Goal: Task Accomplishment & Management: Use online tool/utility

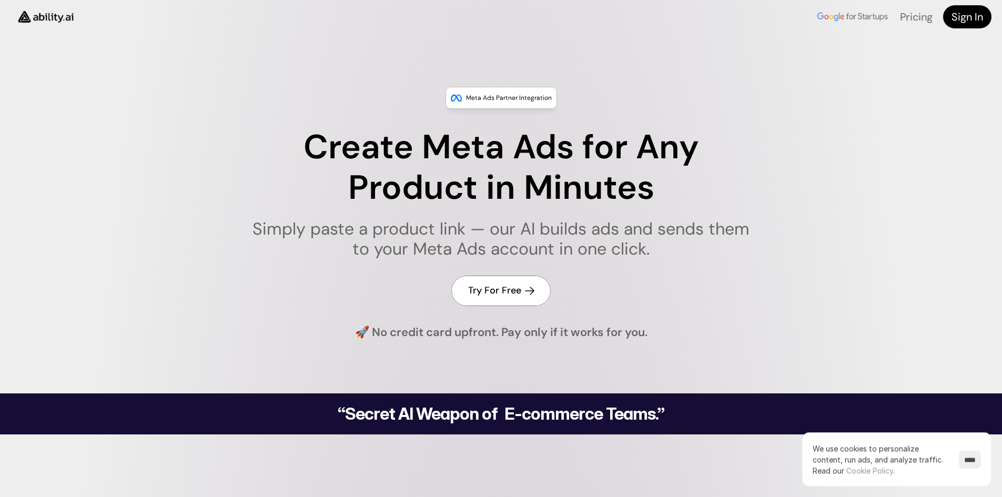
click at [490, 292] on h4 "Try For Free" at bounding box center [494, 290] width 53 height 13
click at [959, 16] on h4 "Sign In" at bounding box center [968, 16] width 32 height 15
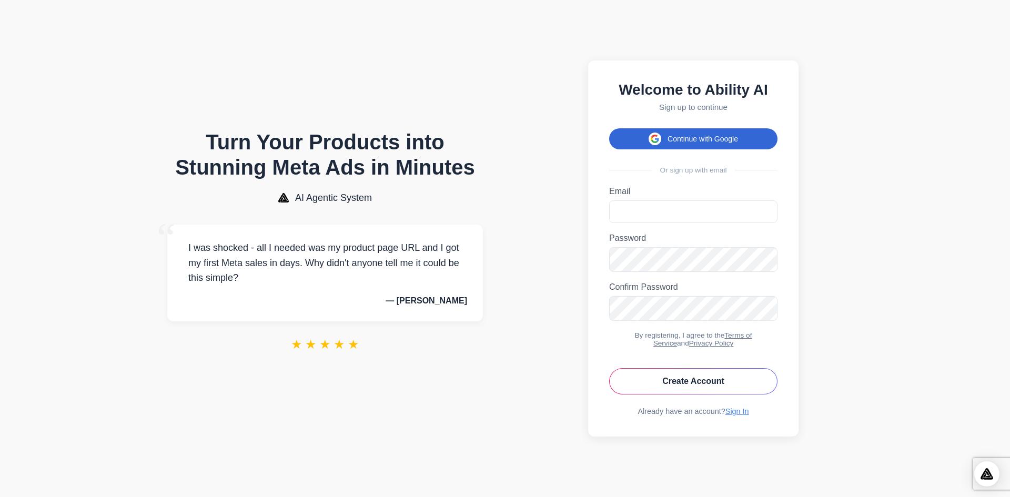
click at [676, 134] on button "Continue with Google" at bounding box center [693, 138] width 168 height 21
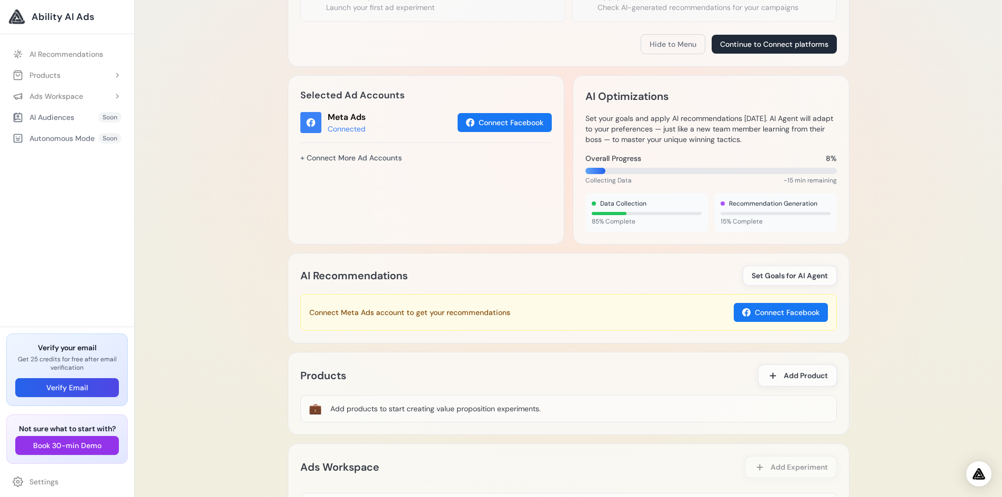
scroll to position [316, 0]
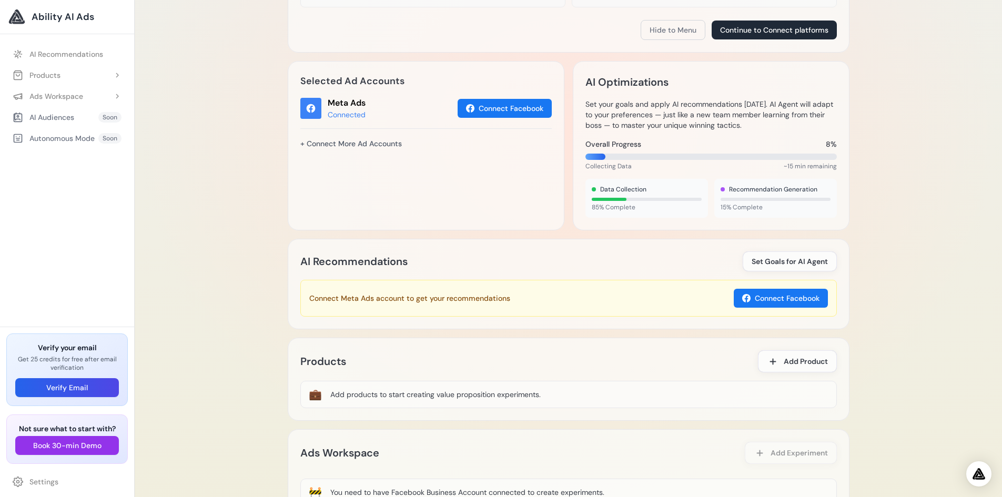
click at [578, 298] on div "Connect Meta Ads account to get your recommendations Connect Facebook" at bounding box center [568, 298] width 537 height 37
click at [513, 299] on div "Connect Meta Ads account to get your recommendations Connect Facebook" at bounding box center [568, 298] width 537 height 37
click at [571, 300] on div "Connect Meta Ads account to get your recommendations Connect Facebook" at bounding box center [568, 298] width 537 height 37
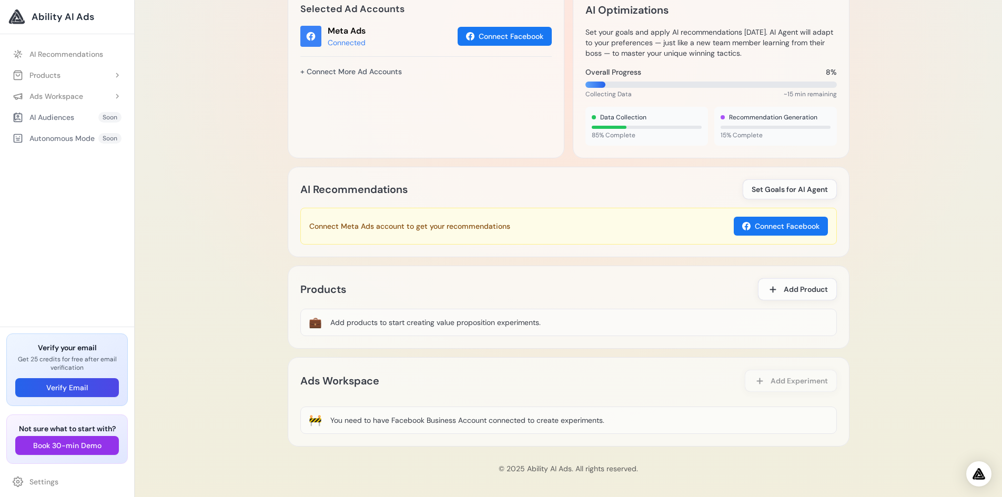
scroll to position [390, 0]
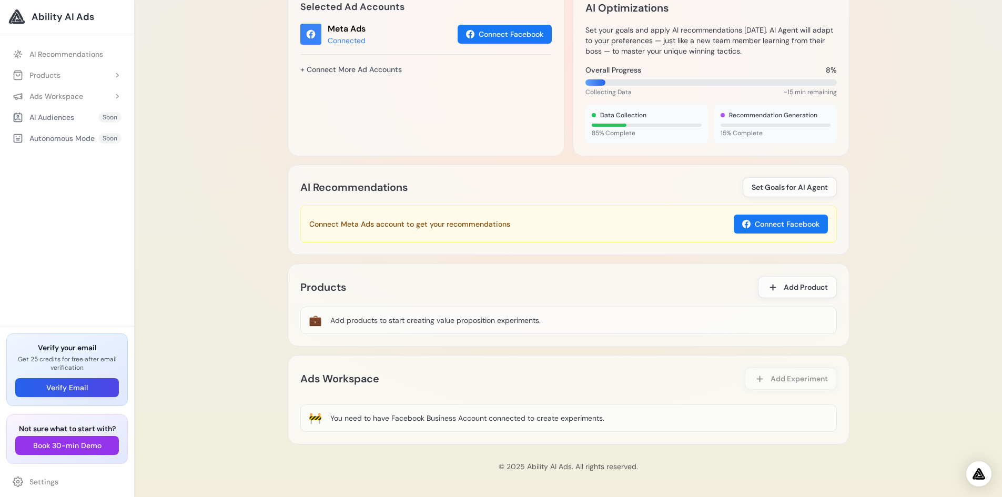
click at [494, 316] on div "Add products to start creating value proposition experiments." at bounding box center [435, 320] width 210 height 11
click at [531, 320] on div "Add products to start creating value proposition experiments." at bounding box center [435, 320] width 210 height 11
click at [545, 320] on div "💼 Add products to start creating value proposition experiments." at bounding box center [568, 320] width 537 height 27
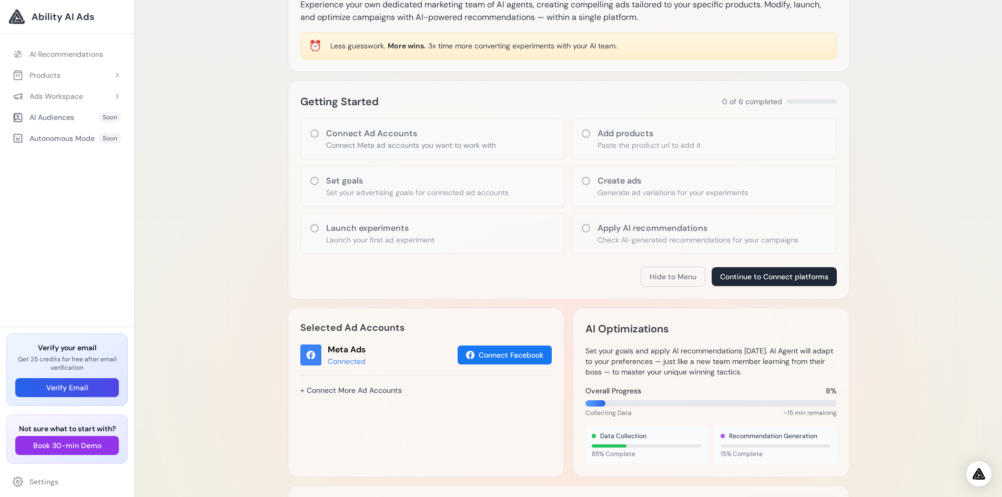
scroll to position [0, 0]
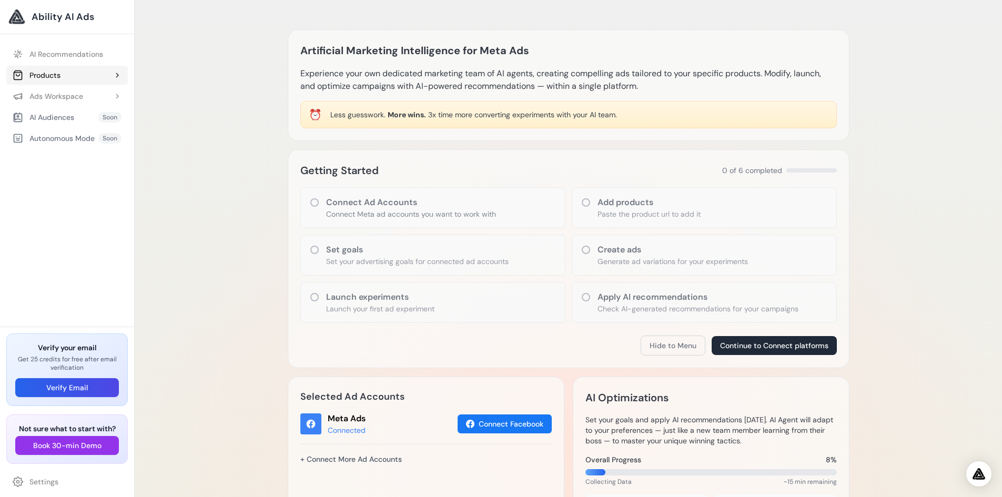
click at [64, 77] on button "Products" at bounding box center [67, 75] width 122 height 19
click at [61, 94] on link "Add Product" at bounding box center [72, 96] width 111 height 19
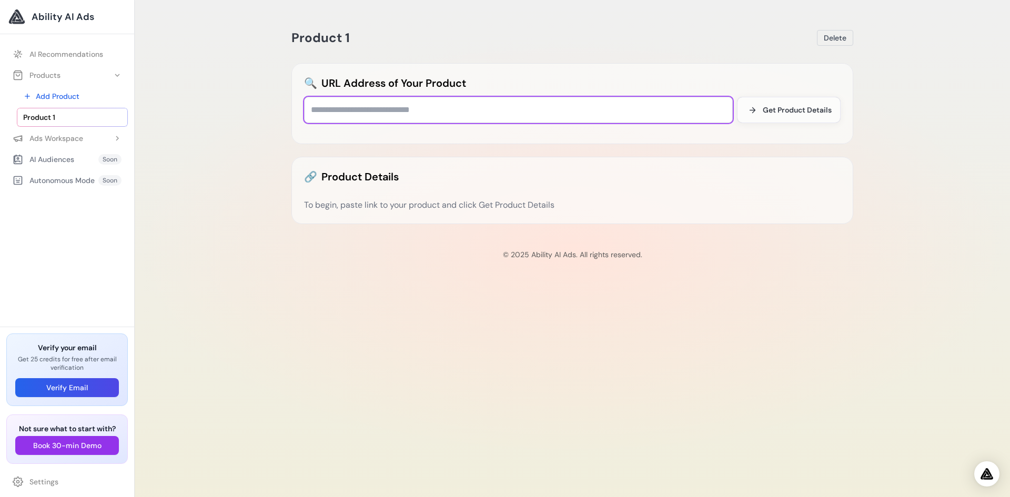
click at [423, 111] on input "text" at bounding box center [518, 110] width 429 height 26
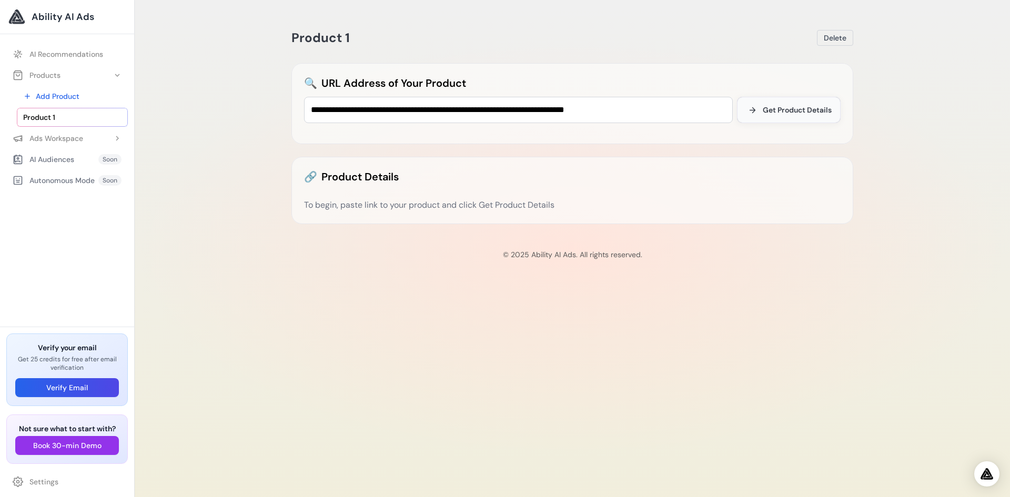
click at [780, 111] on span "Get Product Details" at bounding box center [797, 110] width 69 height 11
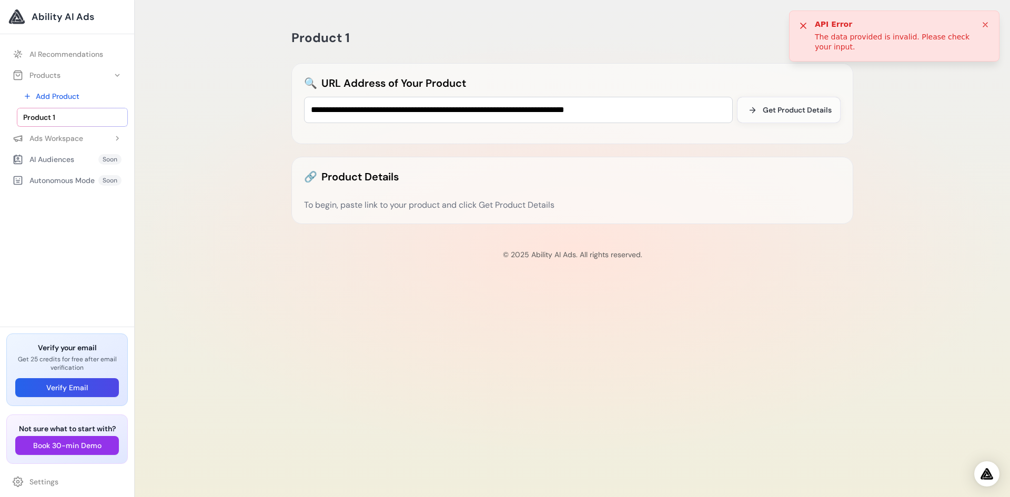
click at [988, 19] on div "API Error The data provided is invalid. Please check your input." at bounding box center [894, 36] width 210 height 51
click at [575, 194] on div "🔗 Product Details To begin, paste link to your product and click Get Product De…" at bounding box center [573, 190] width 562 height 67
click at [782, 110] on span "Get Product Details" at bounding box center [797, 110] width 69 height 11
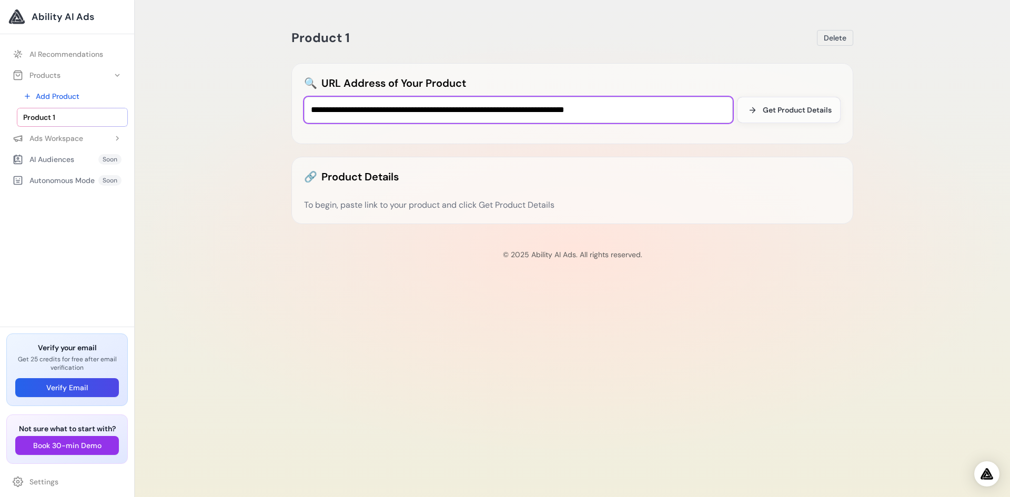
click at [668, 109] on input "**********" at bounding box center [518, 110] width 429 height 26
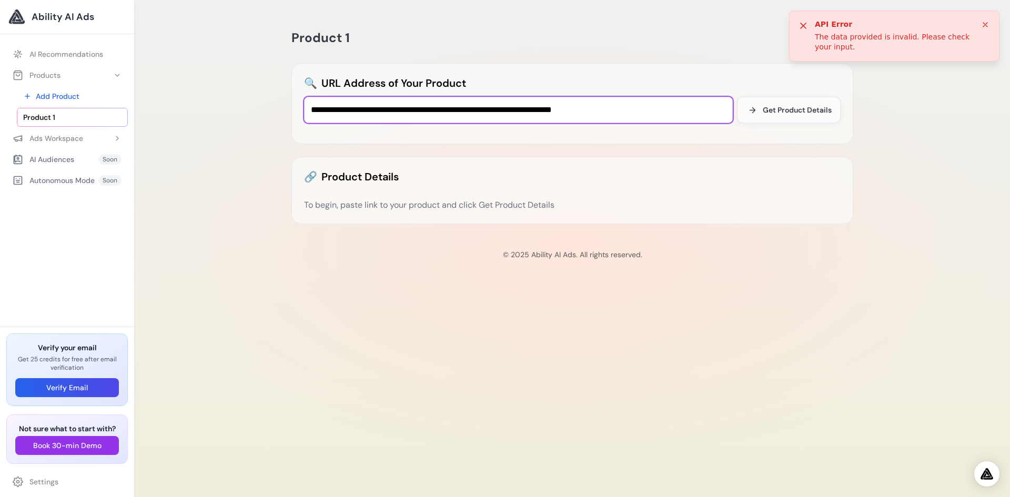
type input "**********"
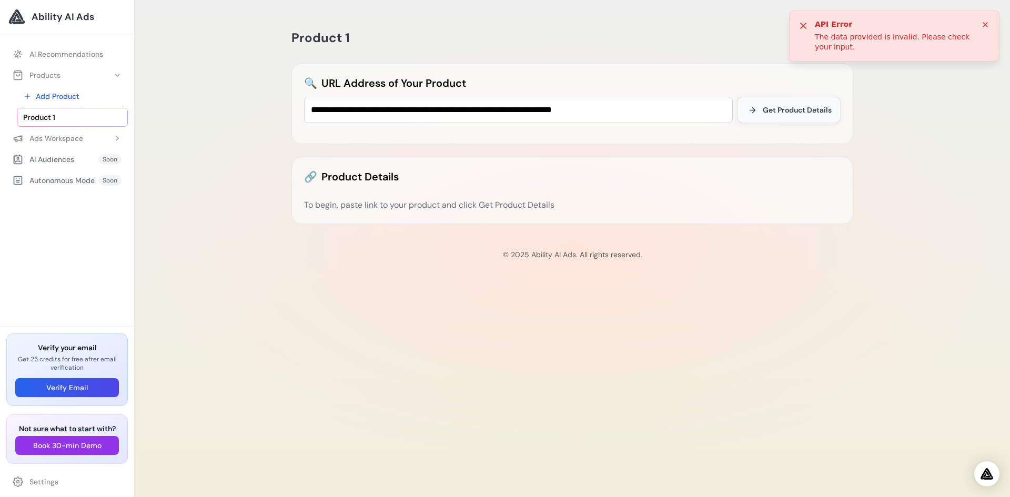
click at [755, 107] on icon at bounding box center [752, 110] width 9 height 9
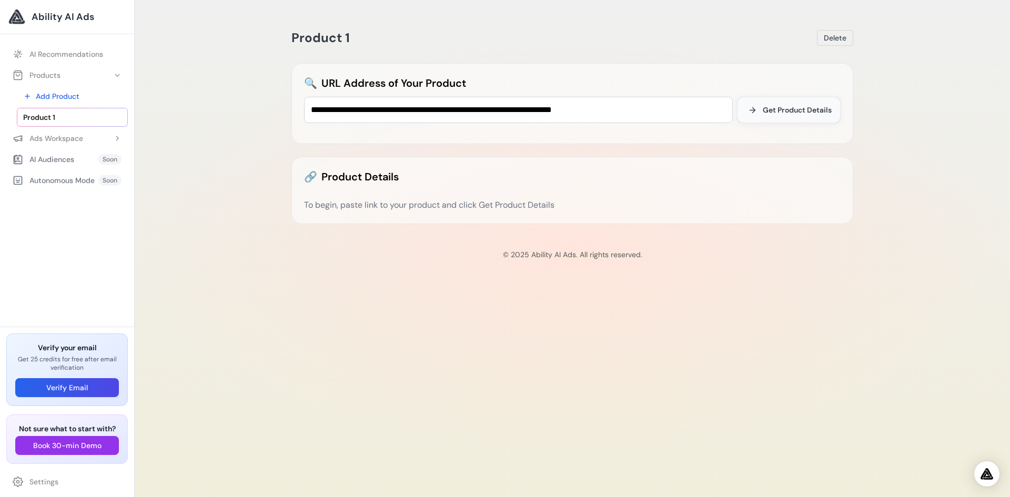
click at [806, 109] on span "Get Product Details" at bounding box center [797, 110] width 69 height 11
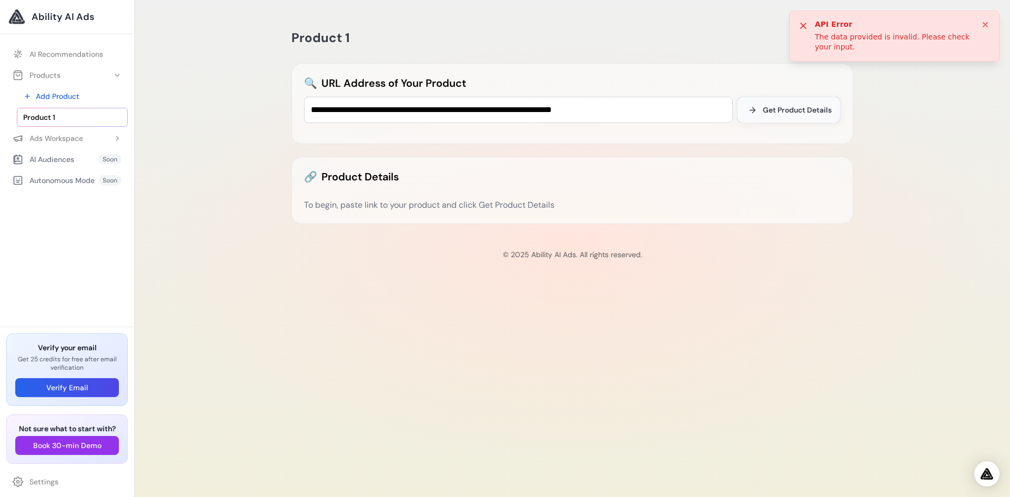
click at [753, 108] on icon at bounding box center [752, 109] width 5 height 5
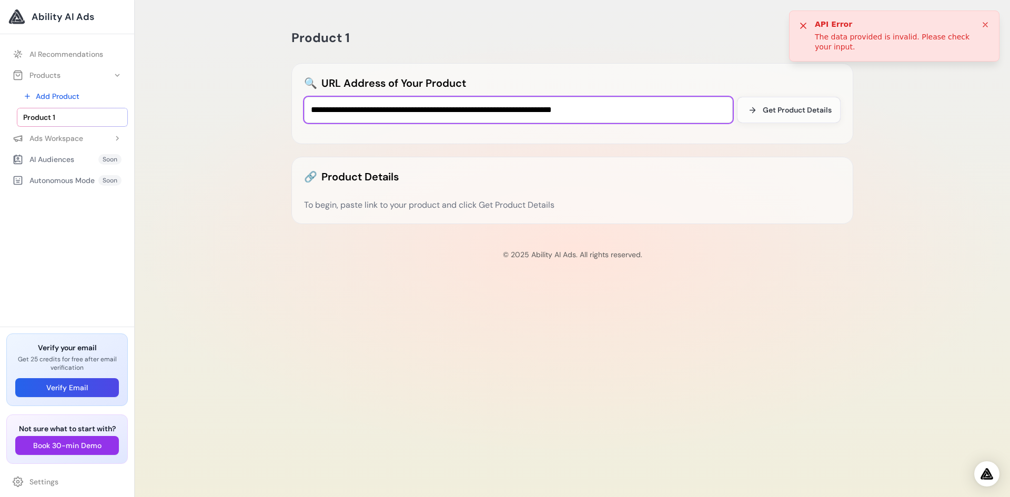
drag, startPoint x: 638, startPoint y: 111, endPoint x: 303, endPoint y: 117, distance: 335.8
click at [303, 117] on div "**********" at bounding box center [573, 103] width 562 height 81
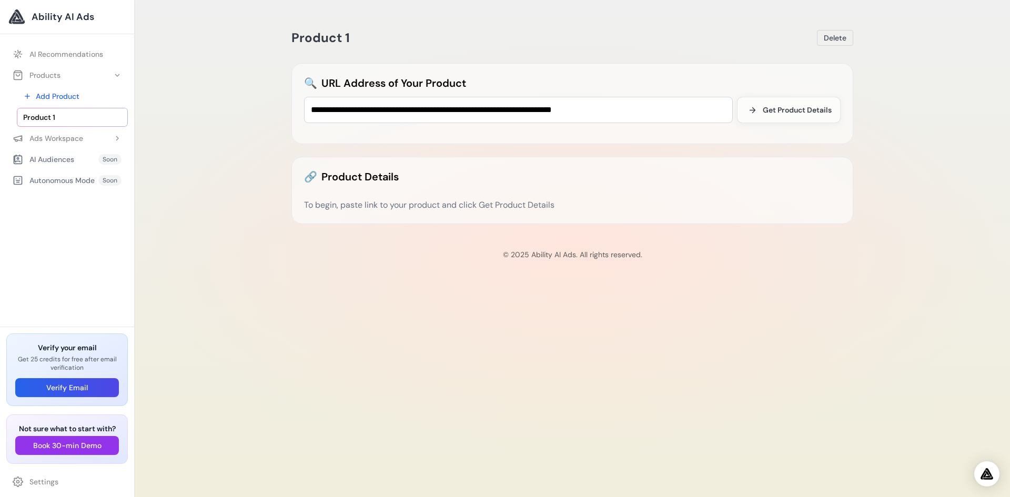
click at [53, 160] on div "AI Audiences" at bounding box center [44, 159] width 62 height 11
drag, startPoint x: 107, startPoint y: 159, endPoint x: 121, endPoint y: 170, distance: 18.0
click at [107, 159] on span "Soon" at bounding box center [109, 159] width 23 height 11
click at [188, 376] on div "**********" at bounding box center [573, 248] width 876 height 497
click at [63, 447] on button "Book 30-min Demo" at bounding box center [67, 445] width 104 height 19
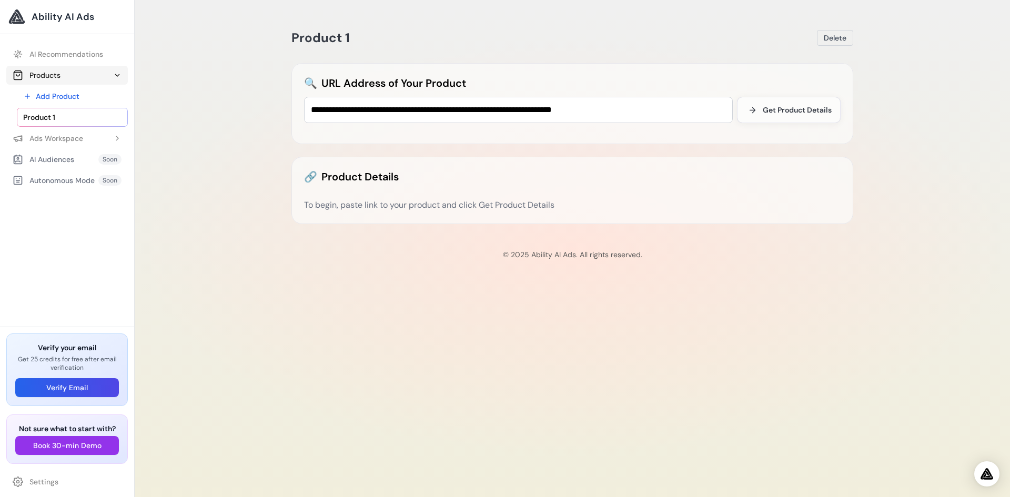
click at [64, 76] on button "Products" at bounding box center [67, 75] width 122 height 19
click at [52, 95] on div "Ads Workspace" at bounding box center [48, 96] width 71 height 11
click at [62, 116] on link "Add Experiment" at bounding box center [72, 117] width 111 height 19
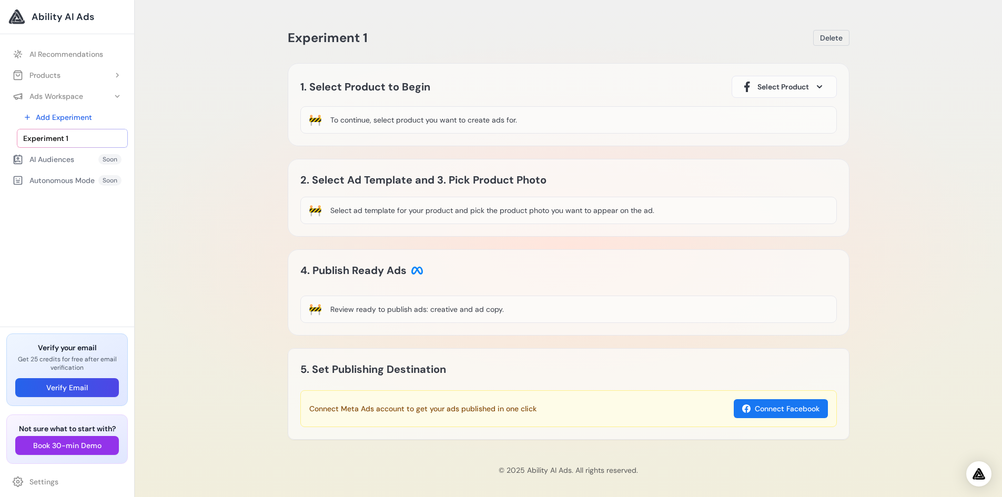
click at [539, 124] on div "🚧 To continue, select product you want to create ads for." at bounding box center [568, 119] width 537 height 27
click at [527, 116] on div "🚧 To continue, select product you want to create ads for." at bounding box center [568, 119] width 537 height 27
click at [789, 88] on span "Select Product" at bounding box center [784, 87] width 52 height 11
click at [769, 119] on div "Product 1" at bounding box center [759, 117] width 36 height 13
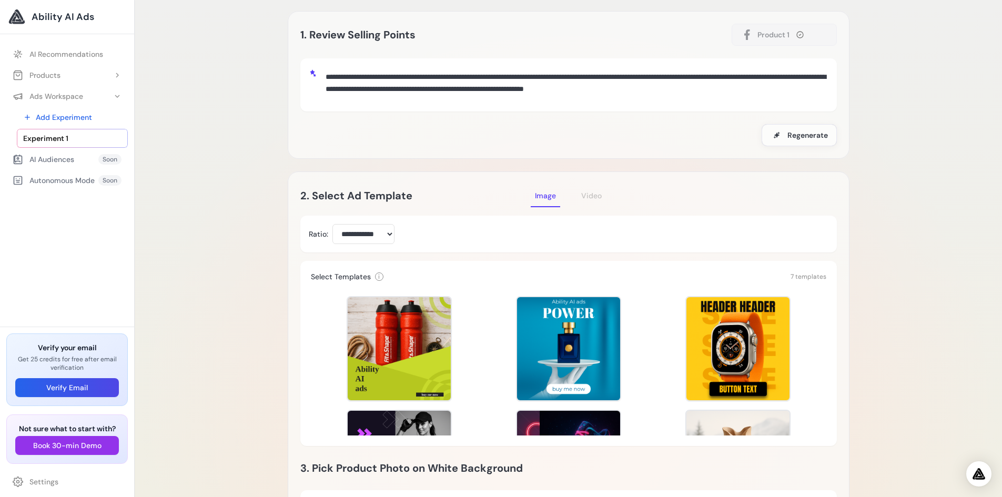
scroll to position [48, 0]
